Goal: Task Accomplishment & Management: Manage account settings

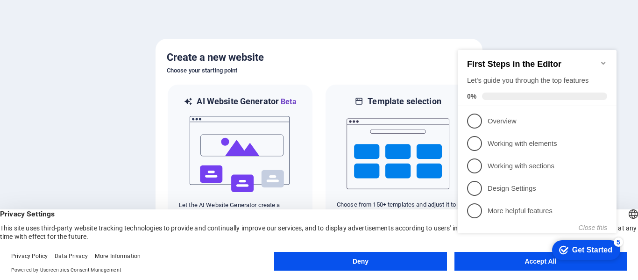
click div "checkmark Get Started 5 First Steps in the Editor Let's guide you through the t…"
click at [515, 264] on appcues-checklist "Contextual help checklist present on screen" at bounding box center [539, 150] width 170 height 229
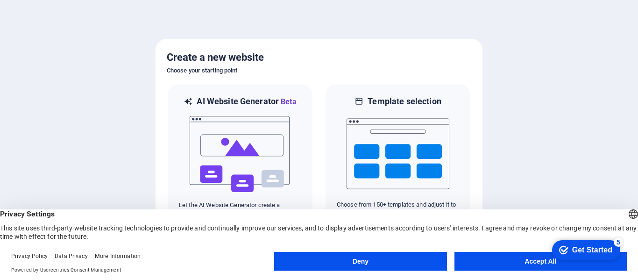
click at [531, 263] on button "Accept All" at bounding box center [541, 261] width 172 height 19
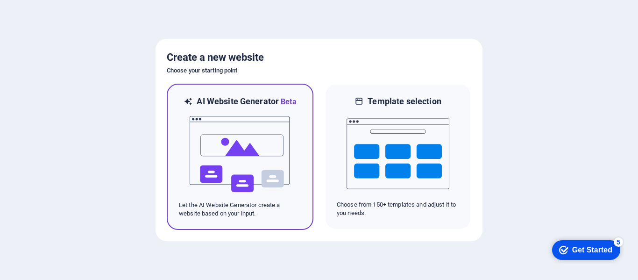
click at [271, 160] on img at bounding box center [240, 153] width 103 height 93
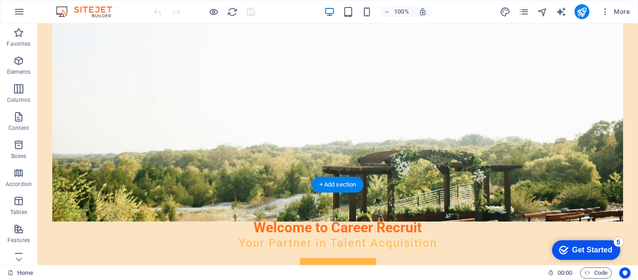
scroll to position [187, 0]
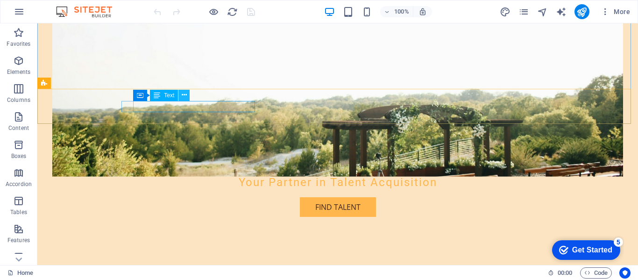
click at [182, 96] on icon at bounding box center [184, 95] width 5 height 10
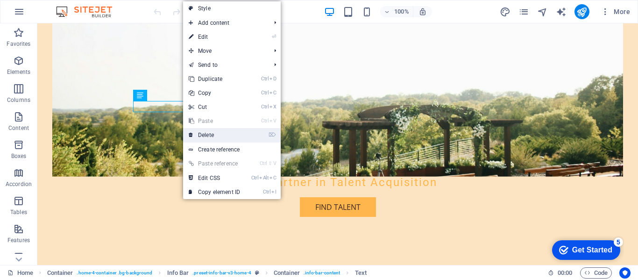
click at [222, 134] on link "⌦ Delete" at bounding box center [214, 135] width 63 height 14
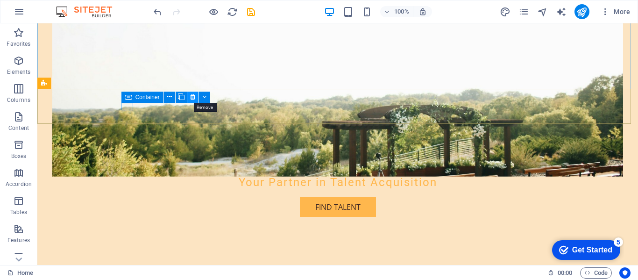
click at [193, 97] on icon at bounding box center [192, 97] width 5 height 10
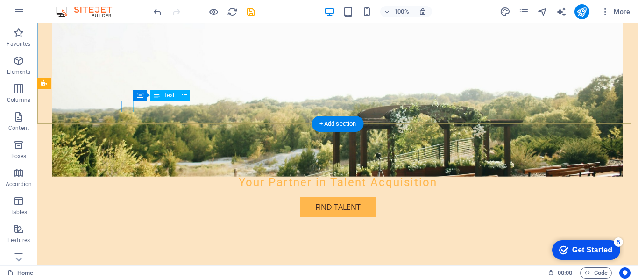
click at [162, 274] on span "(555) 123-4567" at bounding box center [150, 279] width 51 height 10
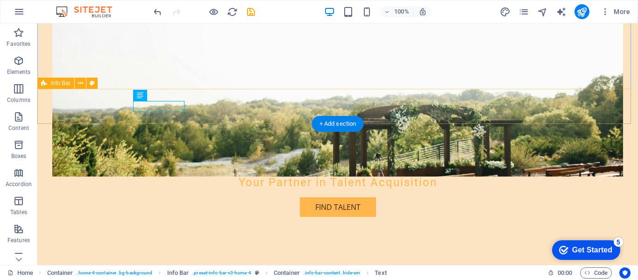
drag, startPoint x: 134, startPoint y: 105, endPoint x: 190, endPoint y: 106, distance: 56.1
click at [190, 254] on div "[PHONE_NUMBER] [EMAIL_ADDRESS][DOMAIN_NAME]" at bounding box center [337, 283] width 601 height 59
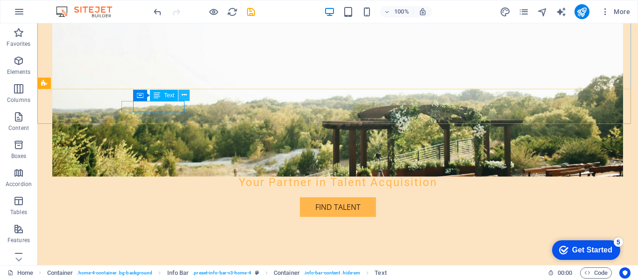
click at [186, 95] on icon at bounding box center [184, 95] width 5 height 10
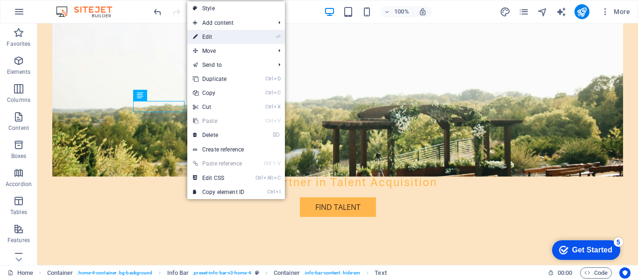
click at [222, 35] on link "⏎ Edit" at bounding box center [218, 37] width 63 height 14
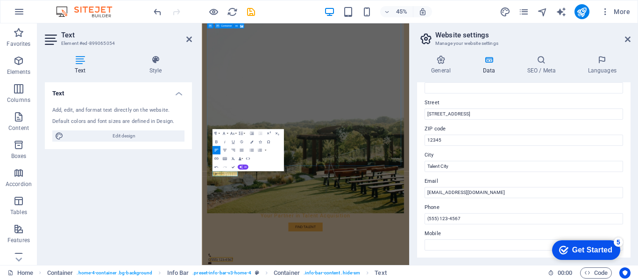
scroll to position [93, 0]
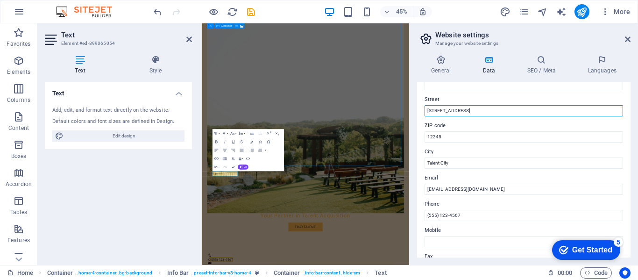
drag, startPoint x: 681, startPoint y: 134, endPoint x: 584, endPoint y: 218, distance: 128.9
click at [455, 108] on input "[STREET_ADDRESS]" at bounding box center [524, 110] width 199 height 11
drag, startPoint x: 463, startPoint y: 111, endPoint x: 422, endPoint y: 111, distance: 41.6
click at [422, 111] on div "Contact data for this website. This can be used everywhere on the website and w…" at bounding box center [524, 169] width 214 height 175
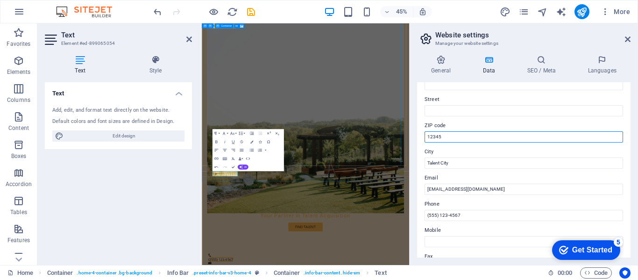
drag, startPoint x: 459, startPoint y: 135, endPoint x: 415, endPoint y: 138, distance: 44.5
click at [415, 138] on div "General Data SEO / Meta Languages Website name [DOMAIN_NAME] Logo Drag files he…" at bounding box center [524, 156] width 229 height 217
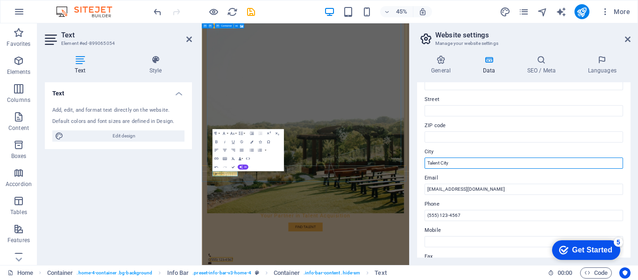
drag, startPoint x: 458, startPoint y: 160, endPoint x: 423, endPoint y: 161, distance: 34.6
click at [423, 161] on div "Contact data for this website. This can be used everywhere on the website and w…" at bounding box center [524, 169] width 214 height 175
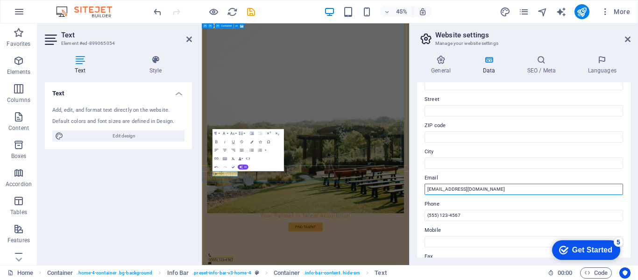
click at [496, 187] on input "[EMAIL_ADDRESS][DOMAIN_NAME]" at bounding box center [524, 189] width 199 height 11
drag, startPoint x: 508, startPoint y: 186, endPoint x: 423, endPoint y: 186, distance: 84.6
click at [423, 186] on div "Contact data for this website. This can be used everywhere on the website and w…" at bounding box center [524, 169] width 214 height 175
type input "[EMAIL_ADDRESS][DOMAIN_NAME]"
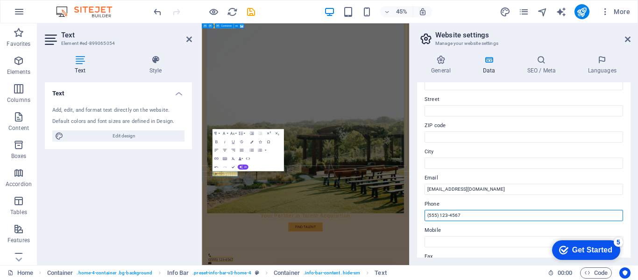
drag, startPoint x: 479, startPoint y: 217, endPoint x: 426, endPoint y: 215, distance: 53.3
click at [426, 215] on input "(555) 123-4567" at bounding box center [524, 215] width 199 height 11
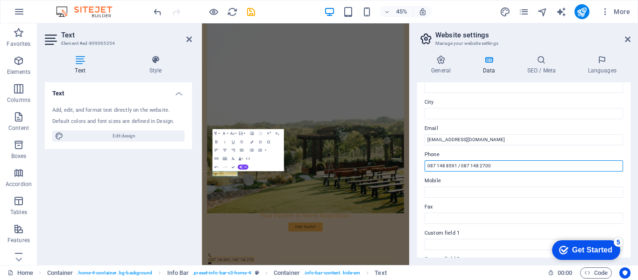
scroll to position [187, 0]
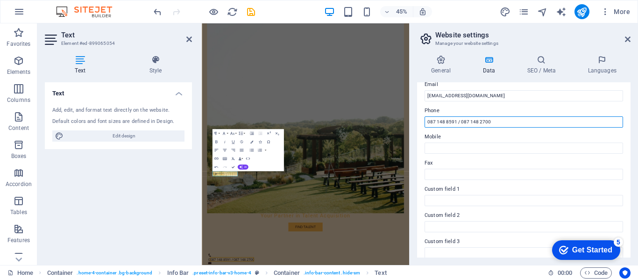
drag, startPoint x: 496, startPoint y: 121, endPoint x: 460, endPoint y: 123, distance: 35.6
click at [460, 123] on input "087 148 8591 / 087 148 2700" at bounding box center [524, 121] width 199 height 11
type input "087 148 8591 /"
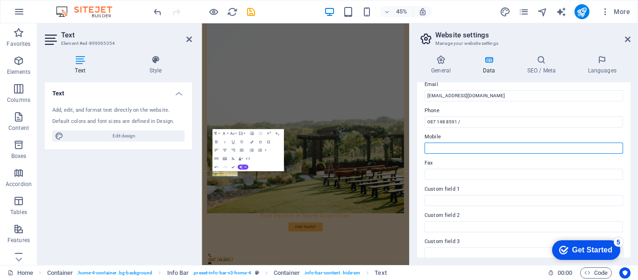
click at [458, 150] on input "Mobile" at bounding box center [524, 148] width 199 height 11
paste input "087 148 2700"
type input "087 148 2700"
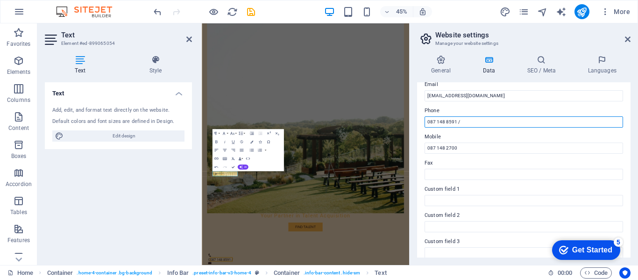
click at [470, 120] on input "087 148 8591 /" at bounding box center [524, 121] width 199 height 11
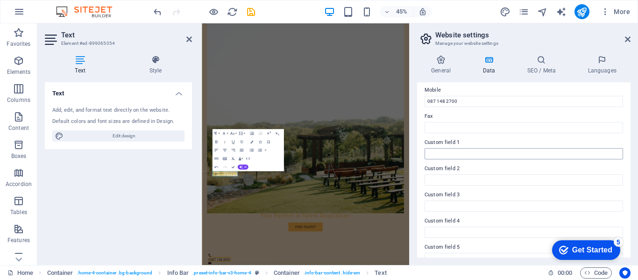
scroll to position [274, 0]
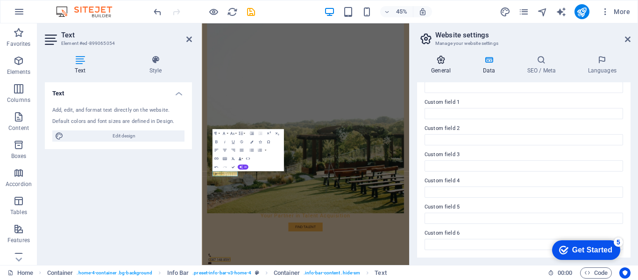
type input "087 148 8591"
click at [444, 63] on icon at bounding box center [441, 59] width 48 height 9
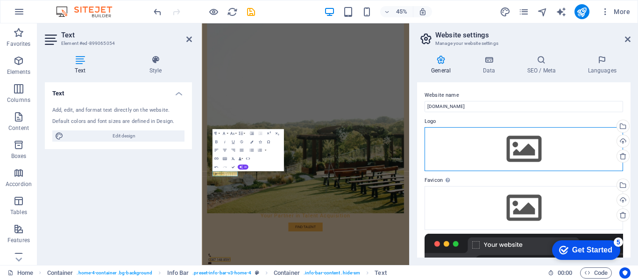
click at [519, 140] on div "Drag files here, click to choose files or select files from Files or our free s…" at bounding box center [524, 149] width 199 height 44
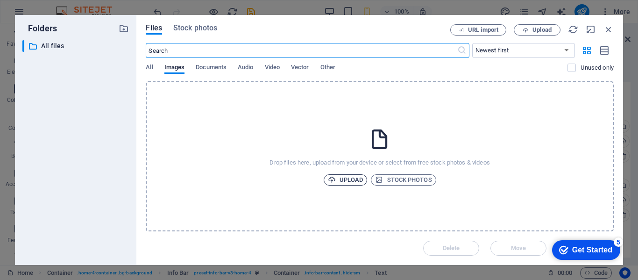
click at [345, 179] on span "Upload" at bounding box center [346, 179] width 36 height 11
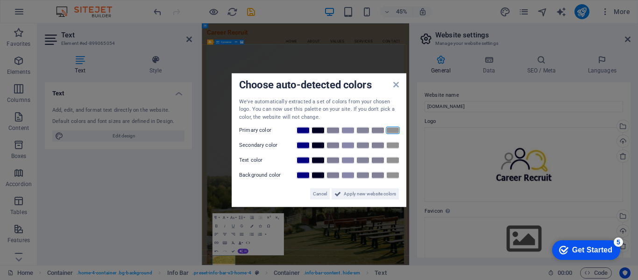
click at [392, 131] on link at bounding box center [393, 130] width 14 height 7
click at [317, 161] on link at bounding box center [318, 160] width 14 height 7
click at [321, 193] on span "Cancel" at bounding box center [320, 193] width 14 height 11
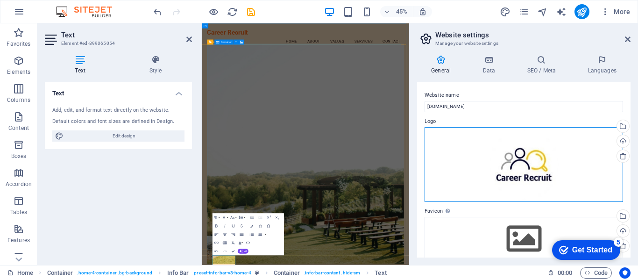
click at [562, 165] on div "Drag files here, click to choose files or select files from Files or our free s…" at bounding box center [524, 164] width 199 height 75
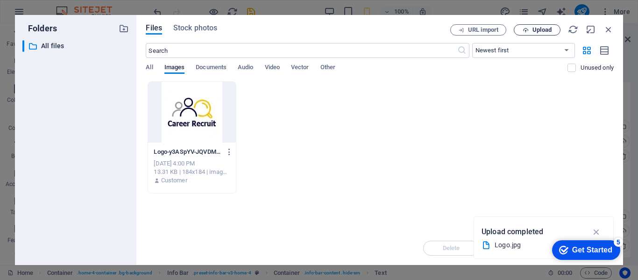
click at [536, 27] on span "Upload" at bounding box center [542, 30] width 19 height 6
click at [595, 230] on icon "button" at bounding box center [597, 232] width 11 height 10
click at [609, 29] on icon "button" at bounding box center [609, 29] width 10 height 10
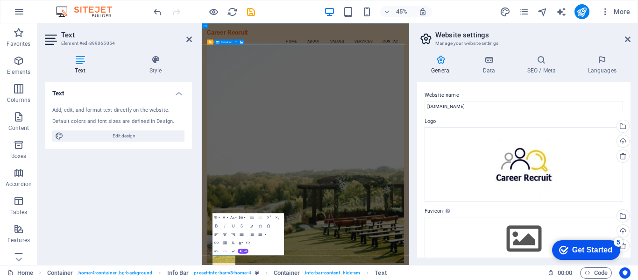
click at [443, 59] on icon at bounding box center [441, 59] width 48 height 9
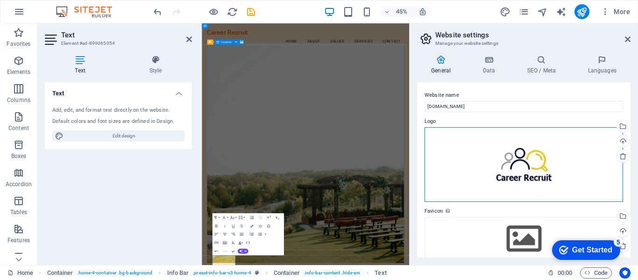
click at [527, 153] on div "Drag files here, click to choose files or select files from Files or our free s…" at bounding box center [524, 164] width 199 height 75
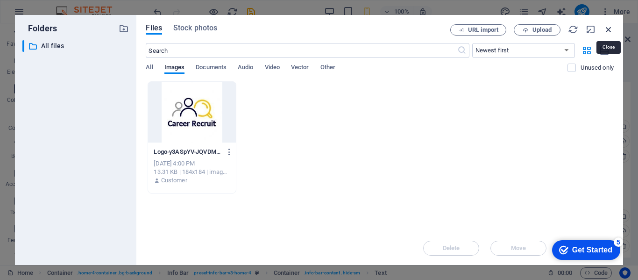
click at [610, 27] on icon "button" at bounding box center [609, 29] width 10 height 10
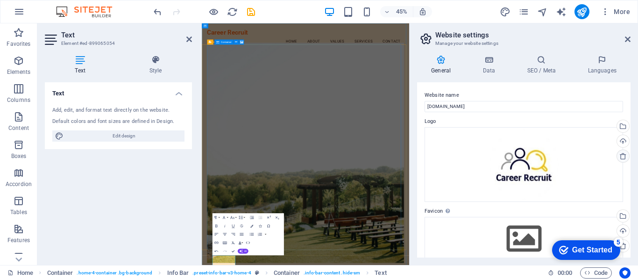
click at [622, 155] on icon at bounding box center [623, 155] width 7 height 7
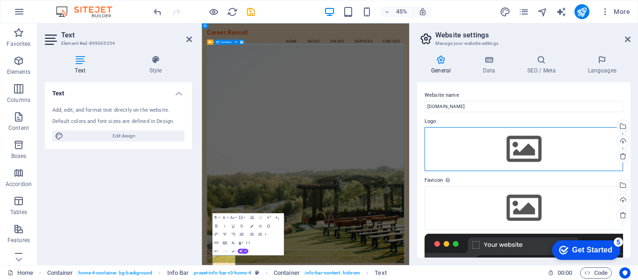
click at [551, 145] on div "Drag files here, click to choose files or select files from Files or our free s…" at bounding box center [524, 149] width 199 height 44
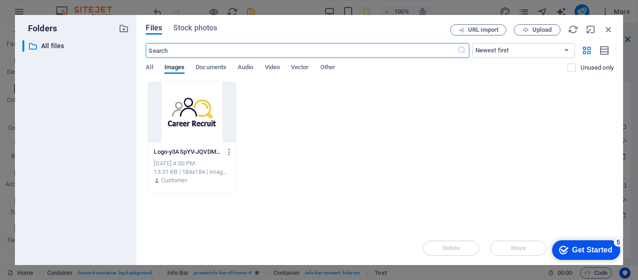
click at [186, 119] on div at bounding box center [191, 112] width 87 height 61
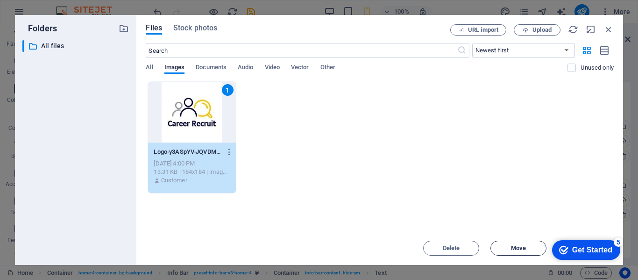
click at [533, 248] on span "Move" at bounding box center [519, 248] width 48 height 6
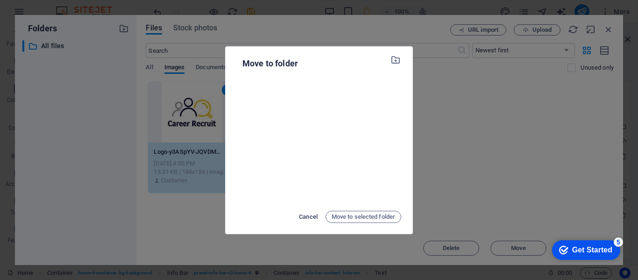
click at [307, 214] on span "Cancel" at bounding box center [308, 216] width 19 height 11
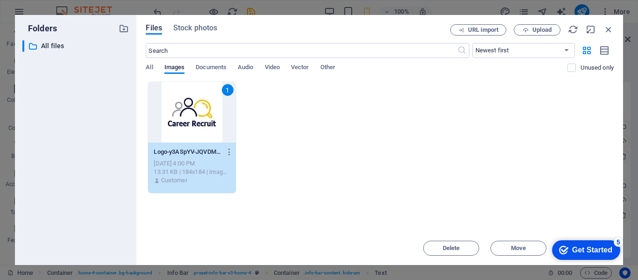
click div "checkmark Get Started 5 First Steps in the Editor Let's guide you through the t…"
click at [597, 242] on div "checkmark Get Started 5" at bounding box center [586, 250] width 68 height 20
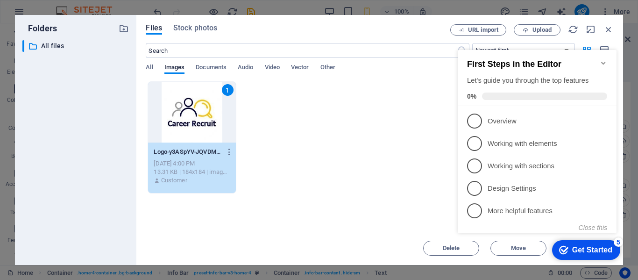
click at [393, 148] on div "1 Logo-y3ASpYV-JQVDMNuIx3y6Fg.jpg Logo-y3ASpYV-JQVDMNuIx3y6Fg.jpg [DATE] 4:00 P…" at bounding box center [380, 137] width 468 height 112
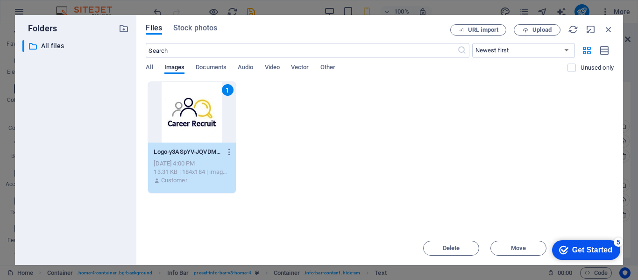
click at [331, 148] on div "1 Logo-y3ASpYV-JQVDMNuIx3y6Fg.jpg Logo-y3ASpYV-JQVDMNuIx3y6Fg.jpg [DATE] 4:00 P…" at bounding box center [380, 137] width 468 height 112
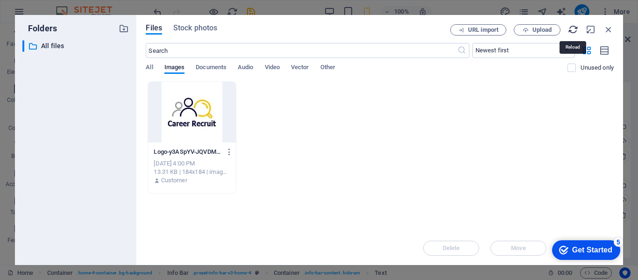
click at [572, 30] on icon "button" at bounding box center [573, 29] width 10 height 10
click at [610, 29] on icon "button" at bounding box center [609, 29] width 10 height 10
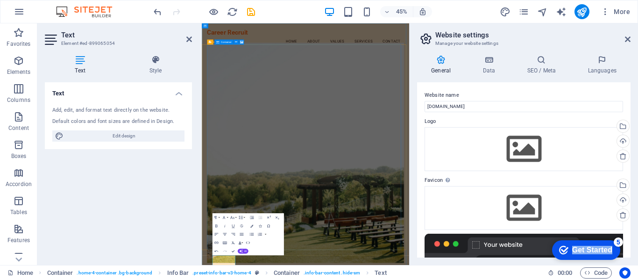
drag, startPoint x: 581, startPoint y: 241, endPoint x: 1171, endPoint y: 418, distance: 616.4
click html "checkmark Get Started 5 First Steps in the Editor Let's guide you through the t…"
click at [617, 241] on div "5" at bounding box center [618, 241] width 9 height 9
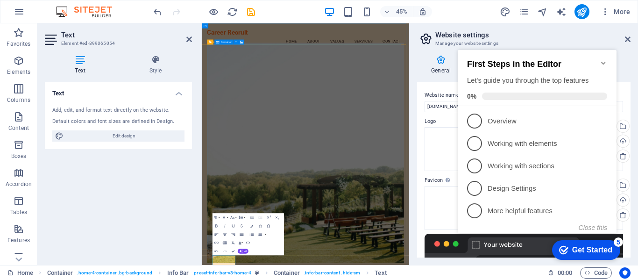
click at [603, 59] on icon "Minimize checklist" at bounding box center [603, 62] width 7 height 7
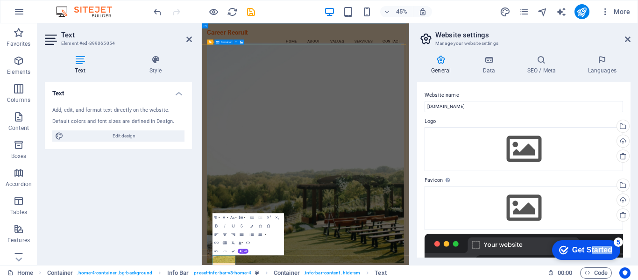
drag, startPoint x: 589, startPoint y: 244, endPoint x: 1176, endPoint y: 442, distance: 619.0
click html "checkmark Get Started 5 First Steps in the Editor Let's guide you through the t…"
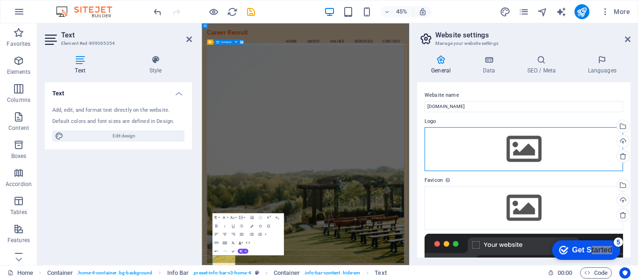
click at [517, 148] on div "Drag files here, click to choose files or select files from Files or our free s…" at bounding box center [524, 149] width 199 height 44
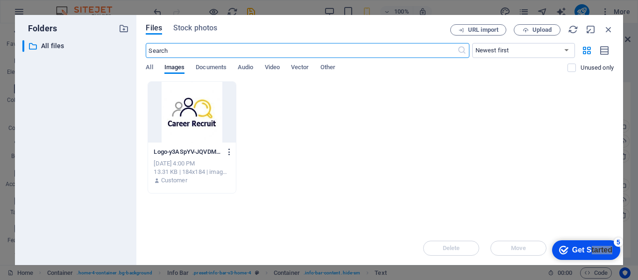
click at [229, 150] on icon "button" at bounding box center [229, 152] width 9 height 8
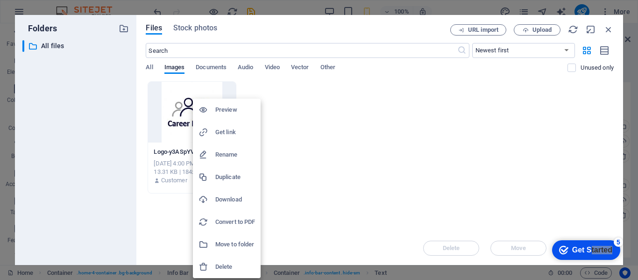
click at [219, 106] on h6 "Preview" at bounding box center [235, 109] width 40 height 11
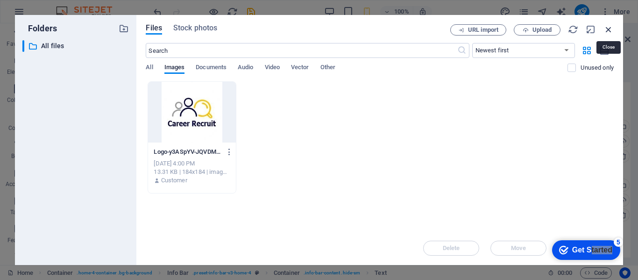
click at [610, 27] on icon "button" at bounding box center [609, 29] width 10 height 10
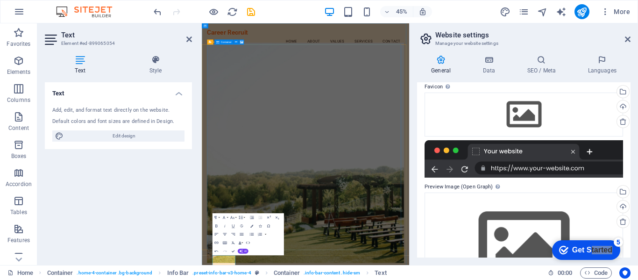
scroll to position [143, 0]
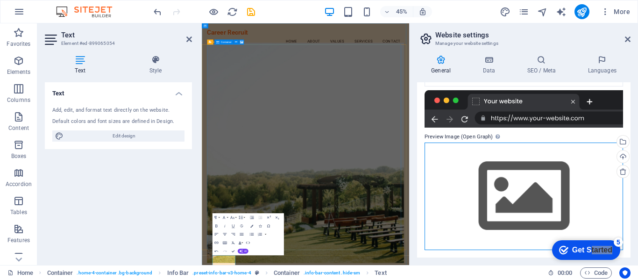
click at [511, 194] on div "Drag files here, click to choose files or select files from Files or our free s…" at bounding box center [524, 196] width 199 height 107
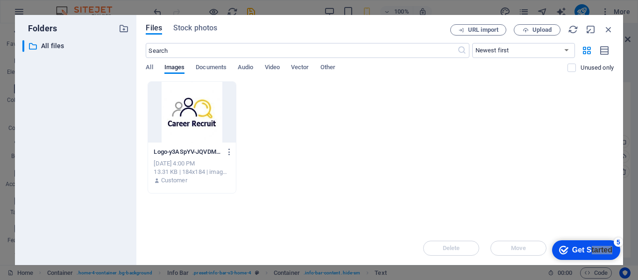
click at [197, 106] on div at bounding box center [191, 112] width 87 height 61
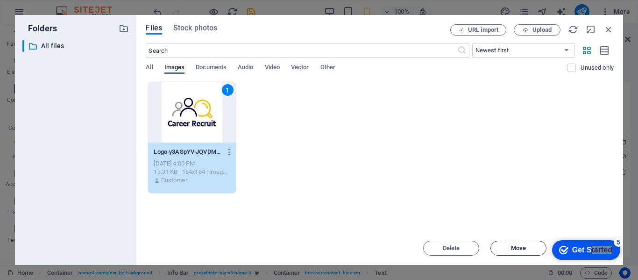
click at [524, 245] on span "Move" at bounding box center [518, 248] width 15 height 6
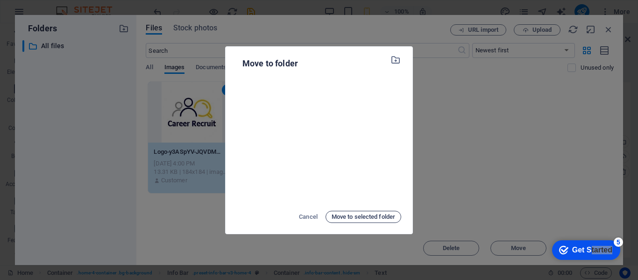
click at [346, 217] on span "Move to selected folder" at bounding box center [364, 216] width 64 height 11
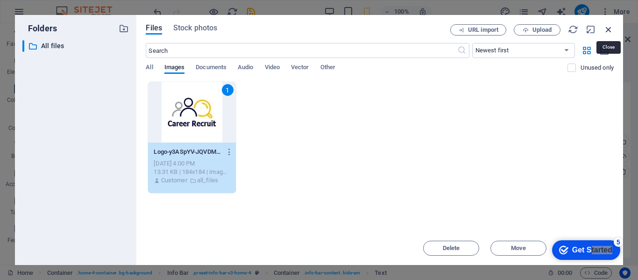
click at [605, 30] on icon "button" at bounding box center [609, 29] width 10 height 10
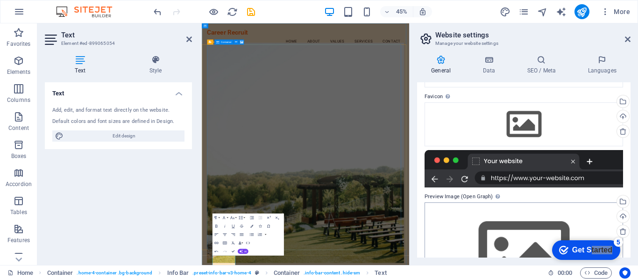
scroll to position [97, 0]
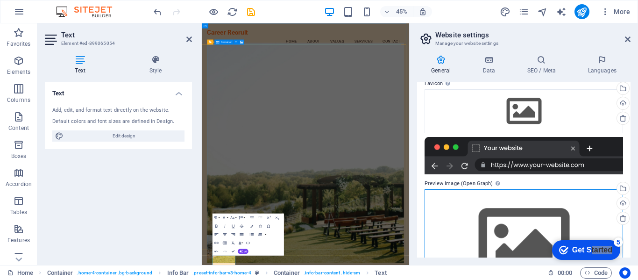
click at [482, 212] on div "Drag files here, click to choose files or select files from Files or our free s…" at bounding box center [524, 242] width 199 height 107
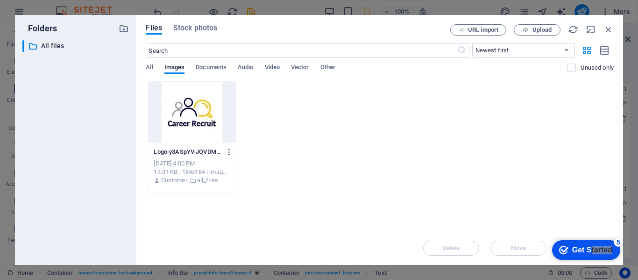
drag, startPoint x: 621, startPoint y: 112, endPoint x: 615, endPoint y: 135, distance: 24.1
click at [619, 135] on div "Files Stock photos URL import Upload ​ Newest first Oldest first Name (A-Z) Nam…" at bounding box center [379, 140] width 487 height 250
drag, startPoint x: 374, startPoint y: 17, endPoint x: 218, endPoint y: 34, distance: 157.0
click at [218, 34] on div "Files Stock photos URL import Upload ​ Newest first Oldest first Name (A-Z) Nam…" at bounding box center [379, 140] width 487 height 250
drag, startPoint x: 638, startPoint y: 52, endPoint x: 569, endPoint y: 58, distance: 69.4
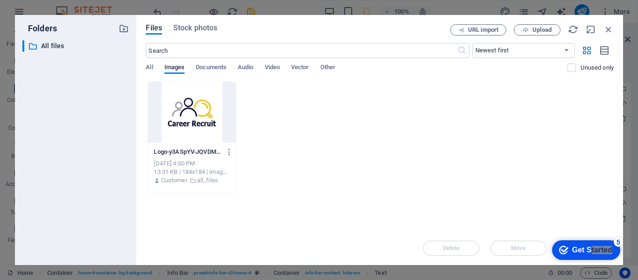
click at [569, 58] on div "Folders ​ All files All files Files Stock photos URL import Upload ​ Newest fir…" at bounding box center [319, 140] width 638 height 280
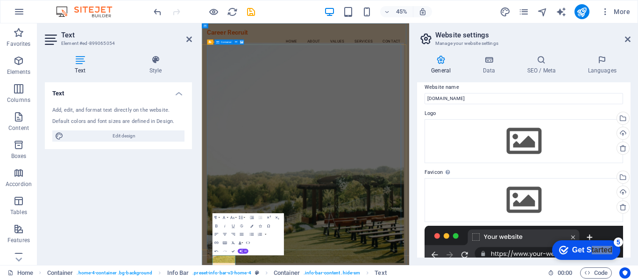
scroll to position [0, 0]
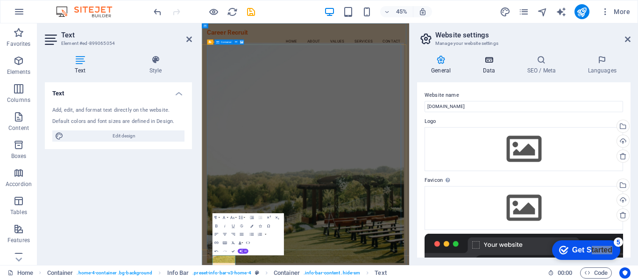
click at [493, 60] on icon at bounding box center [489, 59] width 41 height 9
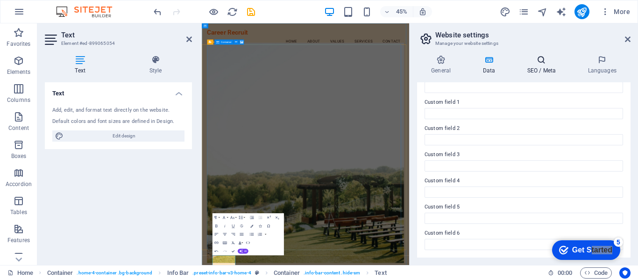
click at [549, 64] on h4 "SEO / Meta" at bounding box center [543, 65] width 61 height 20
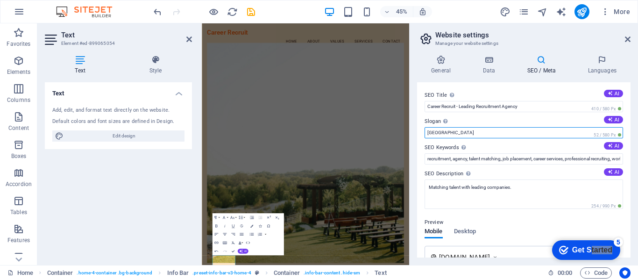
drag, startPoint x: 465, startPoint y: 132, endPoint x: 414, endPoint y: 128, distance: 51.6
click at [414, 128] on div "General Data SEO / Meta Languages Website name [DOMAIN_NAME] Logo Drag files he…" at bounding box center [524, 156] width 229 height 217
paste input "Connecting Talent with Opportunity."
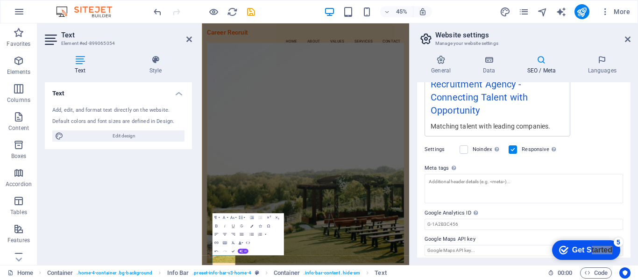
scroll to position [208, 0]
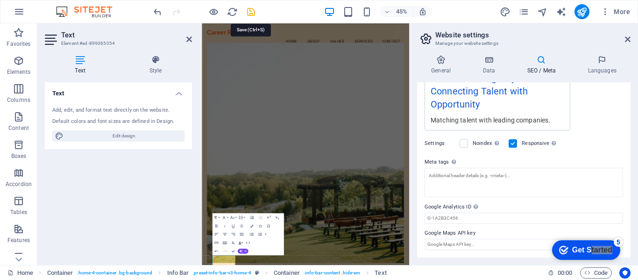
type input "Connecting Talent with Opportunity"
drag, startPoint x: 251, startPoint y: 12, endPoint x: 258, endPoint y: 21, distance: 11.8
click at [251, 12] on icon "save" at bounding box center [251, 12] width 11 height 11
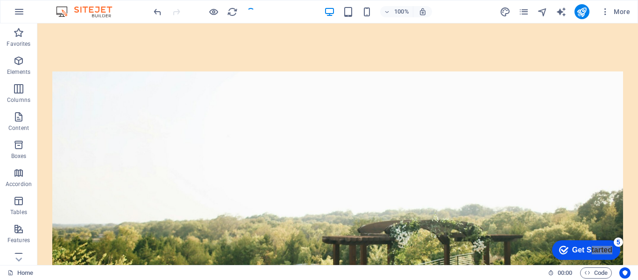
scroll to position [187, 0]
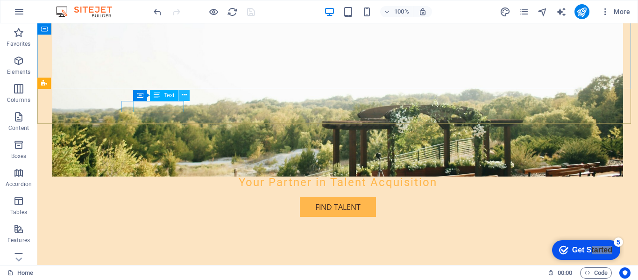
click at [183, 95] on icon at bounding box center [184, 95] width 5 height 10
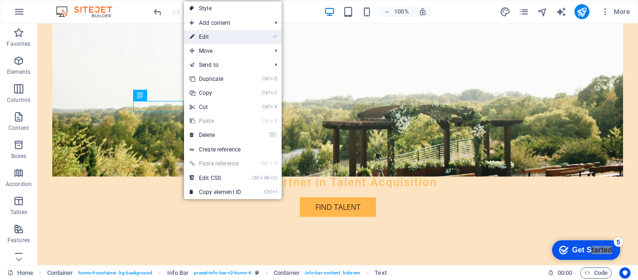
click at [212, 38] on link "⏎ Edit" at bounding box center [215, 37] width 63 height 14
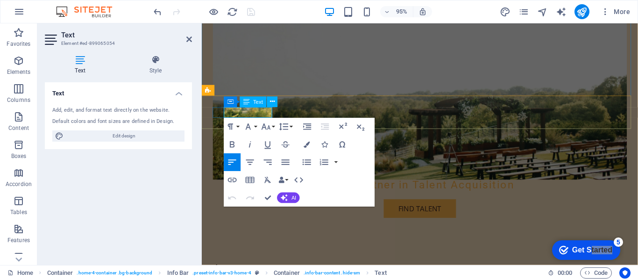
click span "087 148 8591"
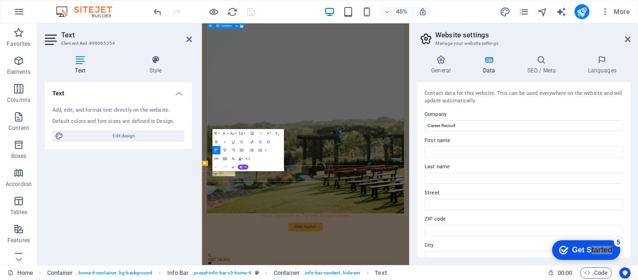
click span "087 148 8591"
click at [188, 38] on icon at bounding box center [189, 39] width 6 height 7
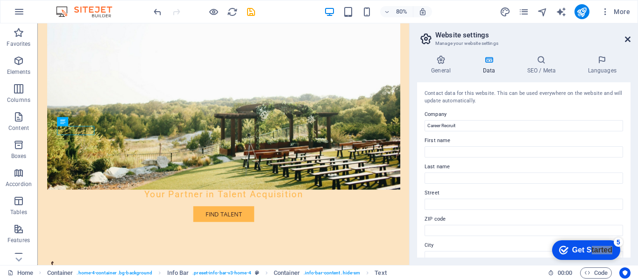
click at [627, 37] on icon at bounding box center [628, 39] width 6 height 7
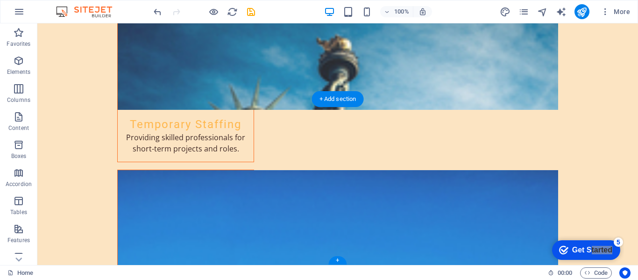
scroll to position [1290, 0]
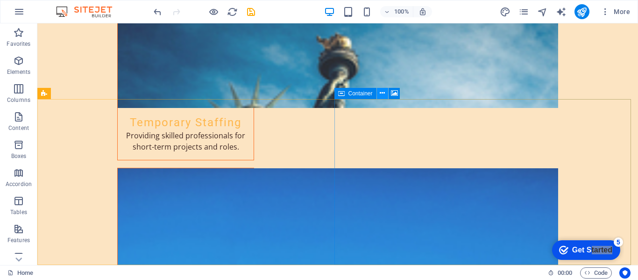
click at [382, 94] on icon at bounding box center [382, 93] width 5 height 10
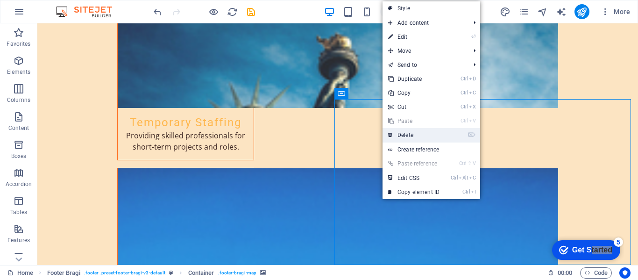
click at [414, 137] on link "⌦ Delete" at bounding box center [414, 135] width 63 height 14
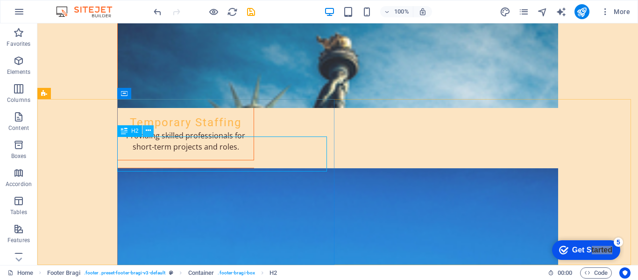
click at [150, 131] on icon at bounding box center [148, 131] width 5 height 10
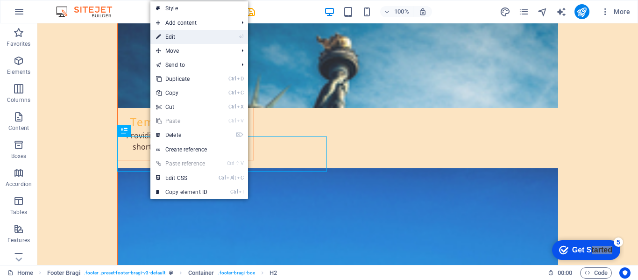
click at [186, 38] on link "⏎ Edit" at bounding box center [181, 37] width 63 height 14
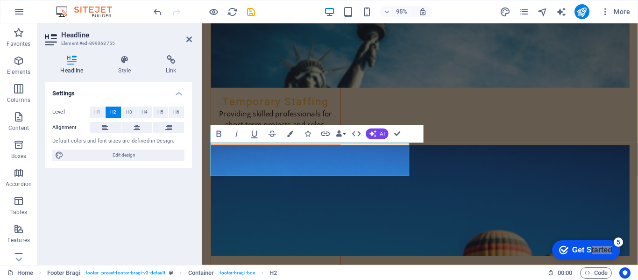
scroll to position [1289, 0]
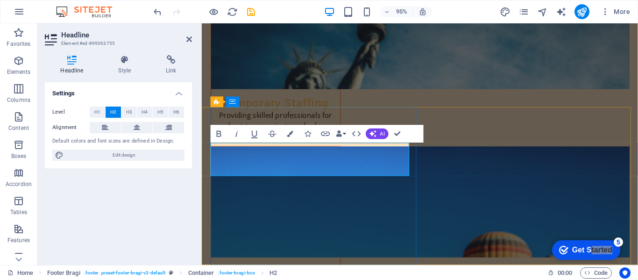
drag, startPoint x: 308, startPoint y: 156, endPoint x: 393, endPoint y: 171, distance: 86.0
drag, startPoint x: 396, startPoint y: 172, endPoint x: 202, endPoint y: 156, distance: 194.6
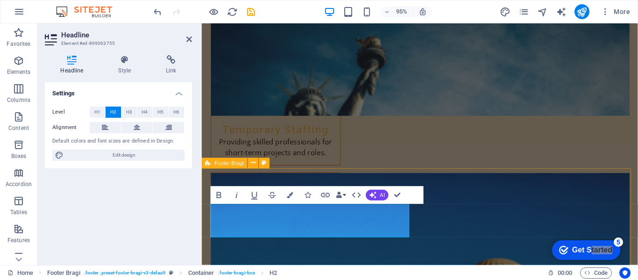
scroll to position [1271, 0]
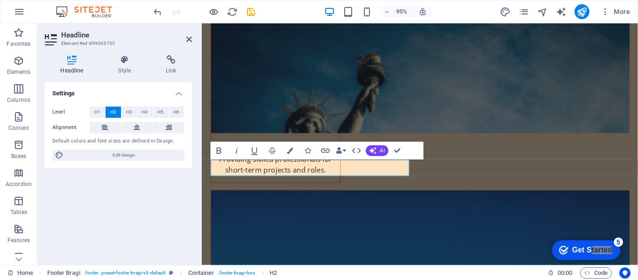
click at [144, 216] on div "Settings Level H1 H2 H3 H4 H5 H6 Alignment Default colors and font sizes are de…" at bounding box center [118, 169] width 147 height 175
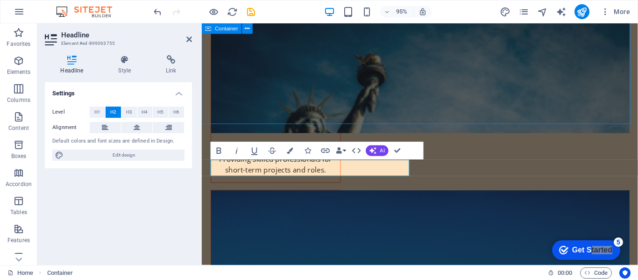
scroll to position [1255, 0]
